Goal: Transaction & Acquisition: Purchase product/service

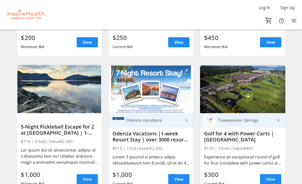
scroll to position [966, 0]
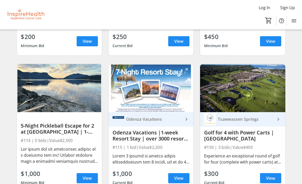
click at [84, 180] on span "View" at bounding box center [87, 178] width 9 height 6
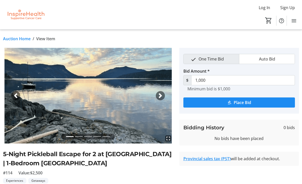
click at [17, 125] on img at bounding box center [88, 96] width 170 height 96
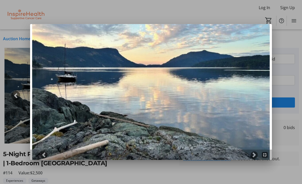
click at [247, 152] on div at bounding box center [150, 154] width 241 height 11
click at [254, 156] on span at bounding box center [254, 154] width 5 height 5
click at [42, 154] on span at bounding box center [43, 154] width 5 height 5
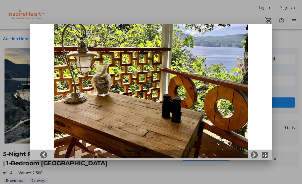
click at [42, 156] on span at bounding box center [43, 154] width 5 height 5
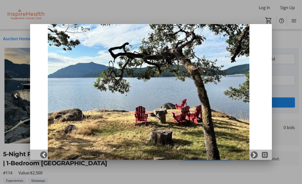
click at [41, 158] on div at bounding box center [150, 154] width 241 height 11
click at [43, 156] on span at bounding box center [43, 154] width 5 height 5
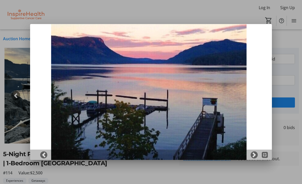
click at [45, 157] on span at bounding box center [43, 154] width 5 height 5
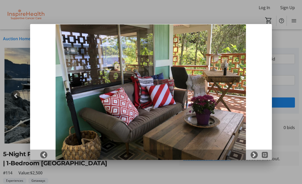
click at [43, 158] on link "Previous" at bounding box center [43, 154] width 7 height 7
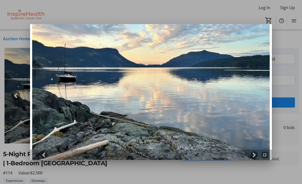
click at [43, 157] on link "Previous" at bounding box center [43, 154] width 7 height 7
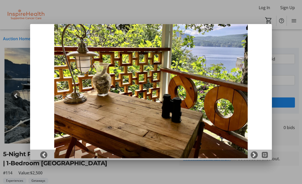
click at [43, 158] on link "Previous" at bounding box center [43, 154] width 7 height 7
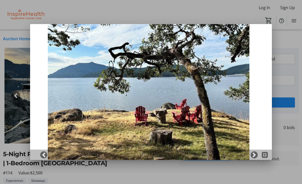
click at [22, 94] on div at bounding box center [151, 92] width 302 height 184
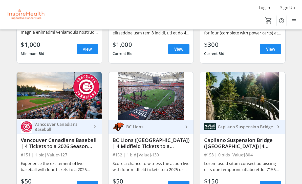
scroll to position [1095, 0]
click at [270, 184] on span "View" at bounding box center [270, 186] width 9 height 6
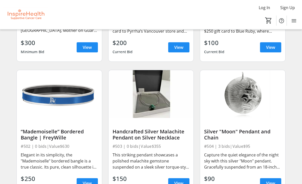
scroll to position [2599, 0]
click at [253, 114] on img at bounding box center [242, 94] width 85 height 48
click at [271, 183] on span "View" at bounding box center [270, 183] width 9 height 6
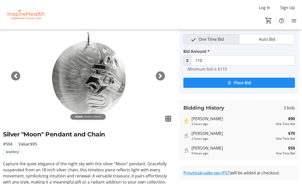
scroll to position [24, 0]
